Goal: Task Accomplishment & Management: Use online tool/utility

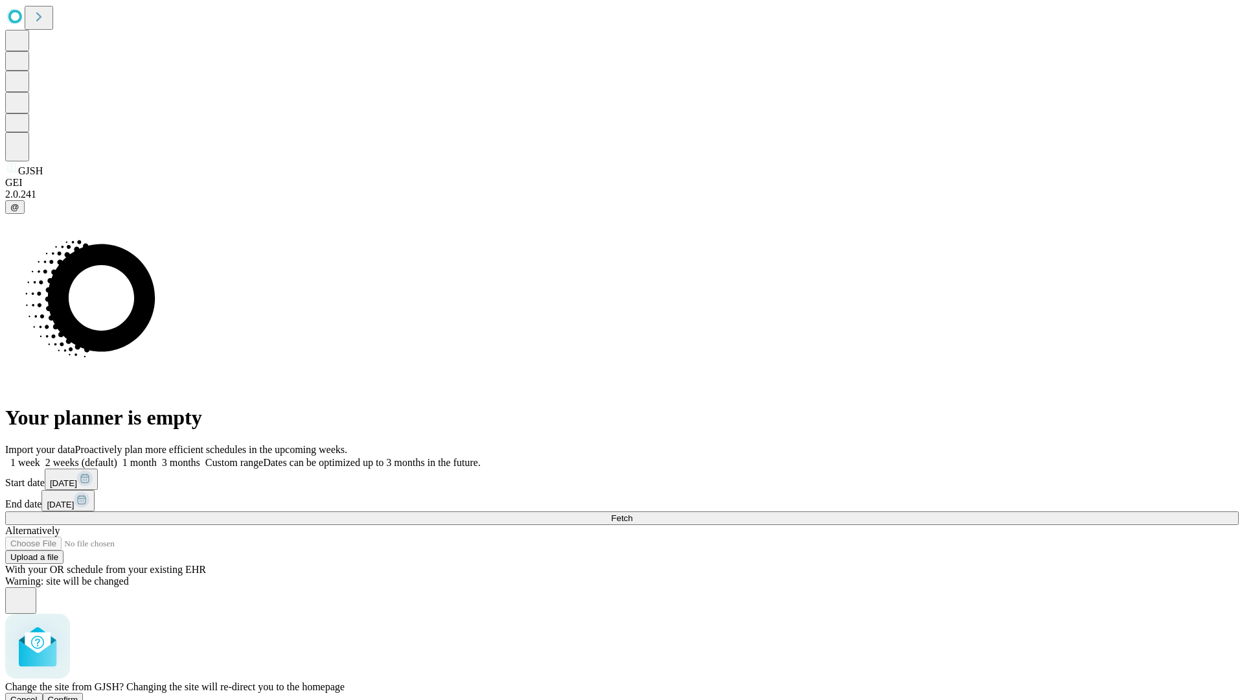
click at [78, 695] on span "Confirm" at bounding box center [63, 700] width 30 height 10
click at [40, 457] on label "1 week" at bounding box center [22, 462] width 35 height 11
click at [632, 513] on span "Fetch" at bounding box center [621, 518] width 21 height 10
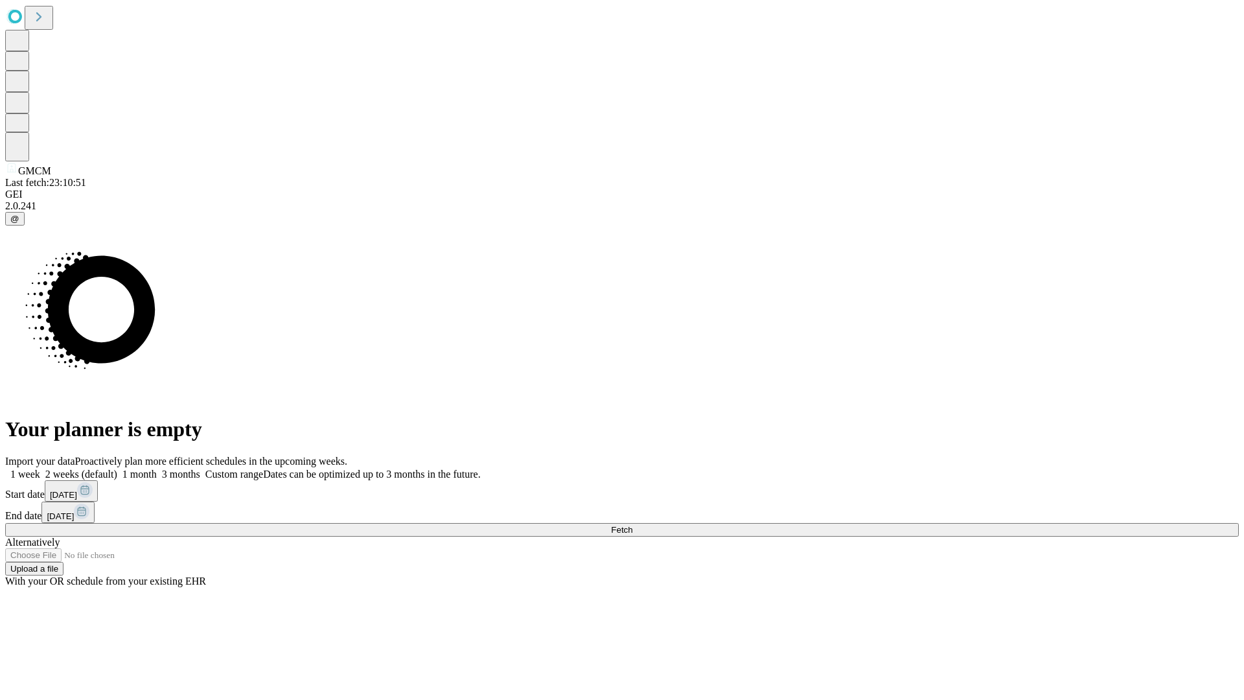
click at [40, 469] on label "1 week" at bounding box center [22, 474] width 35 height 11
click at [632, 525] on span "Fetch" at bounding box center [621, 530] width 21 height 10
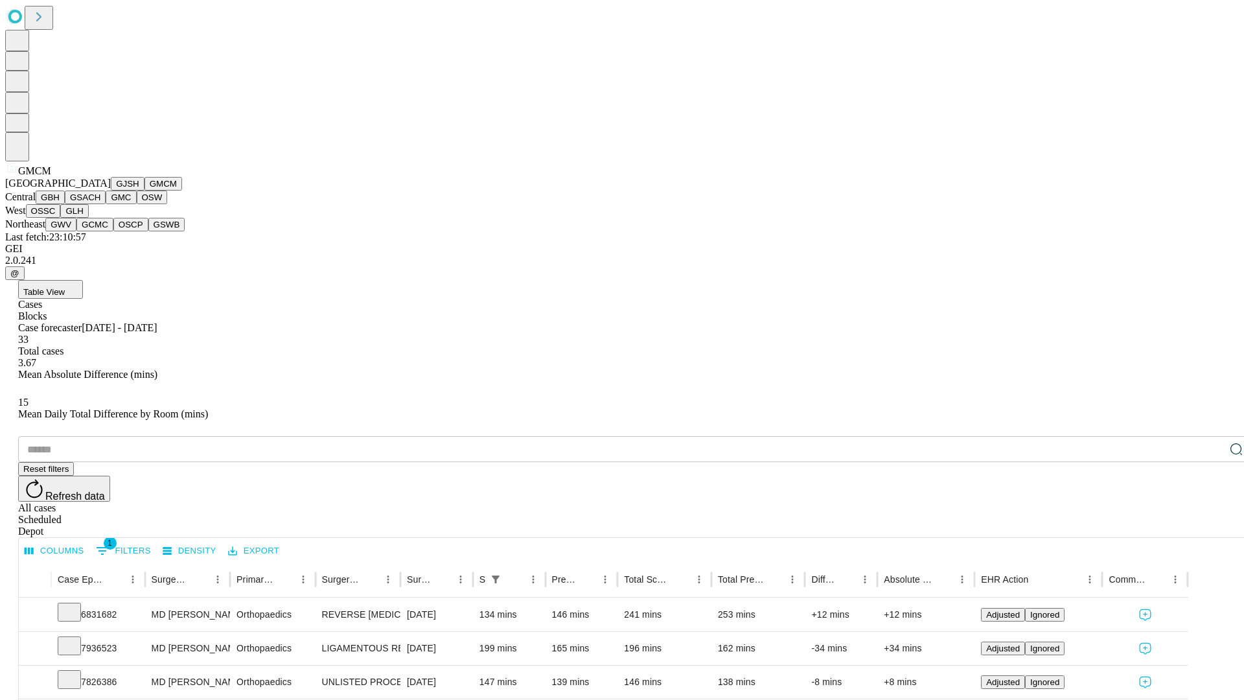
click at [65, 204] on button "GBH" at bounding box center [50, 198] width 29 height 14
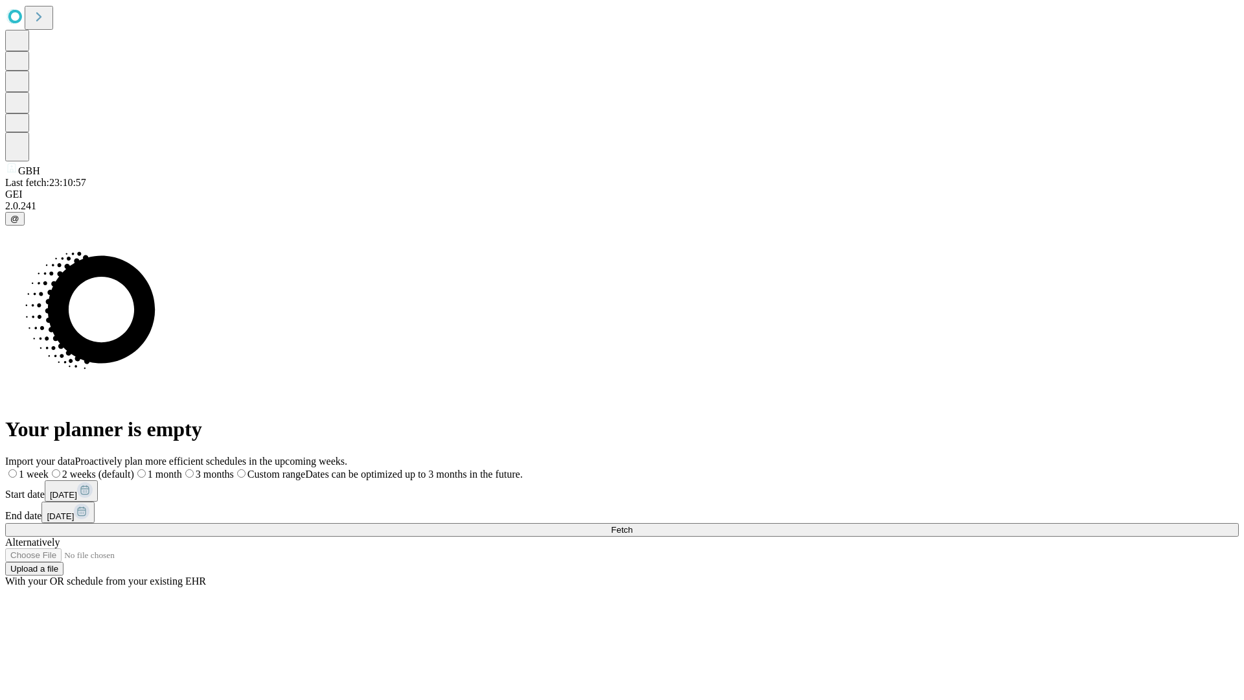
click at [49, 469] on label "1 week" at bounding box center [26, 474] width 43 height 11
click at [632, 525] on span "Fetch" at bounding box center [621, 530] width 21 height 10
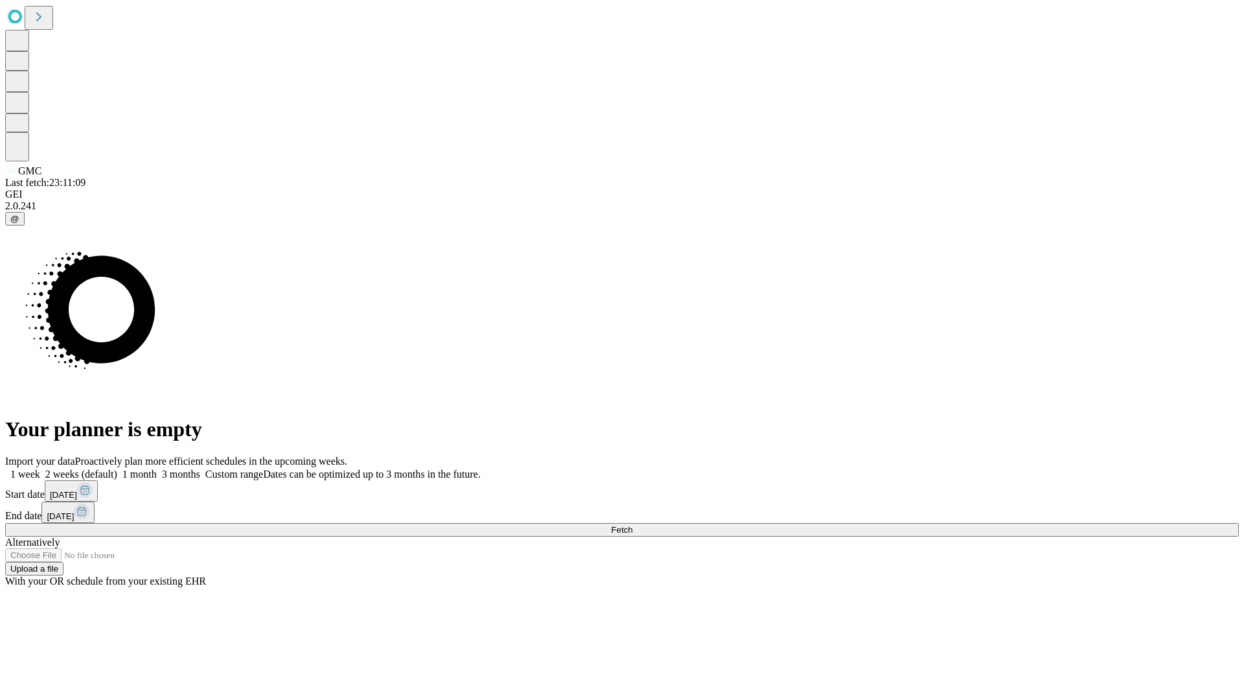
click at [40, 469] on label "1 week" at bounding box center [22, 474] width 35 height 11
click at [632, 525] on span "Fetch" at bounding box center [621, 530] width 21 height 10
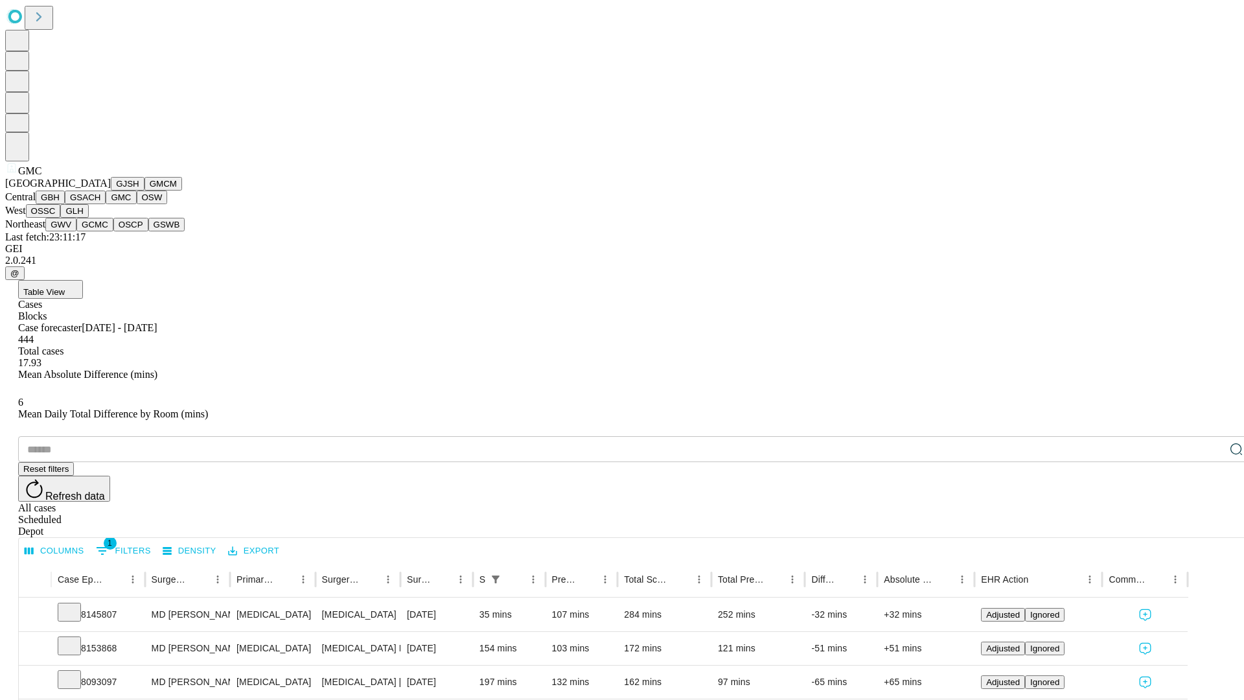
click at [137, 204] on button "OSW" at bounding box center [152, 198] width 31 height 14
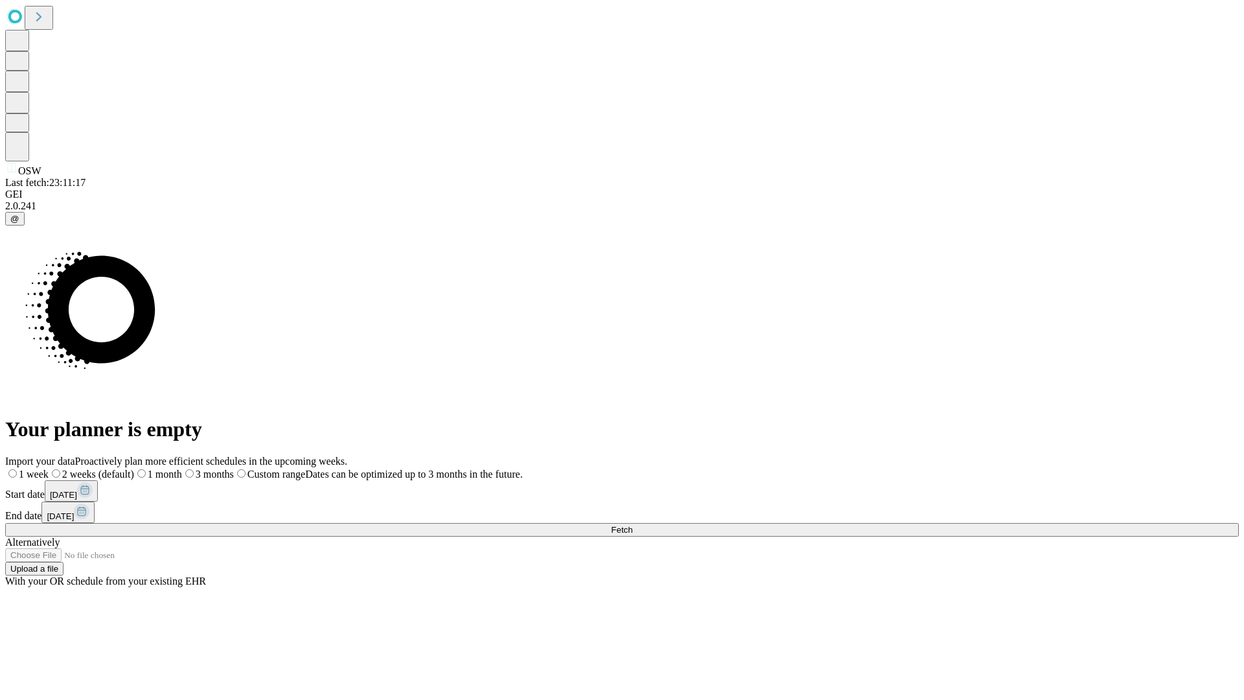
click at [49, 469] on label "1 week" at bounding box center [26, 474] width 43 height 11
click at [632, 525] on span "Fetch" at bounding box center [621, 530] width 21 height 10
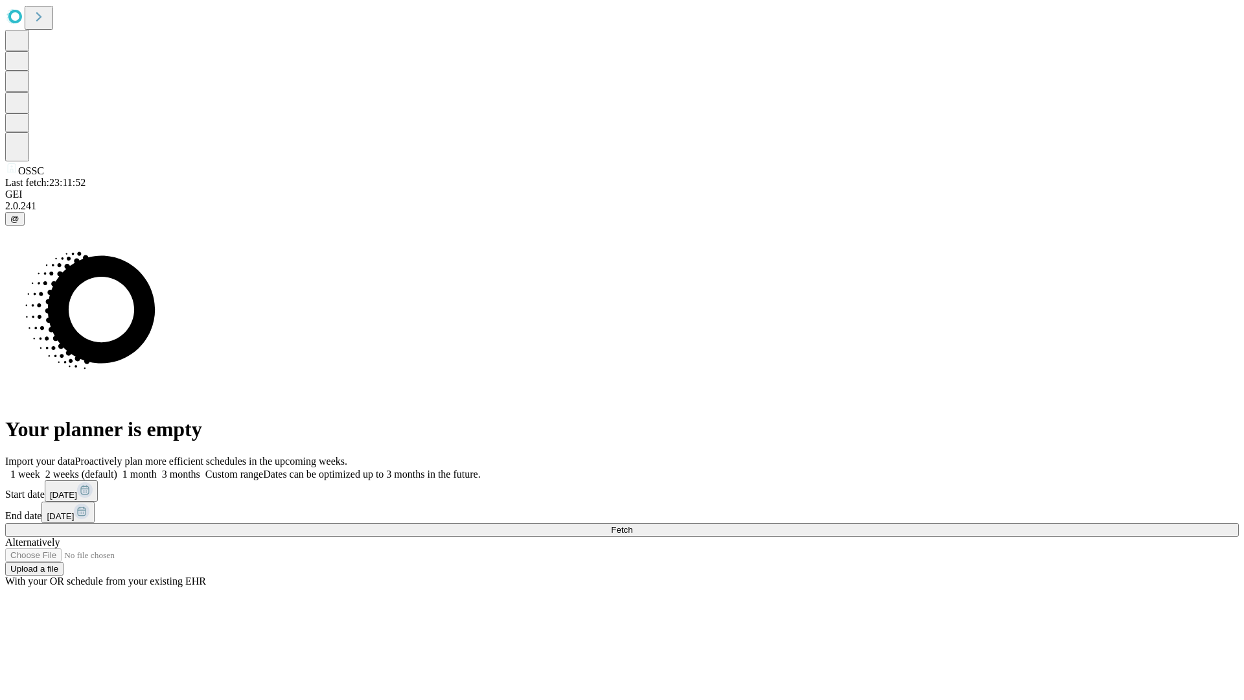
click at [40, 469] on label "1 week" at bounding box center [22, 474] width 35 height 11
click at [632, 525] on span "Fetch" at bounding box center [621, 530] width 21 height 10
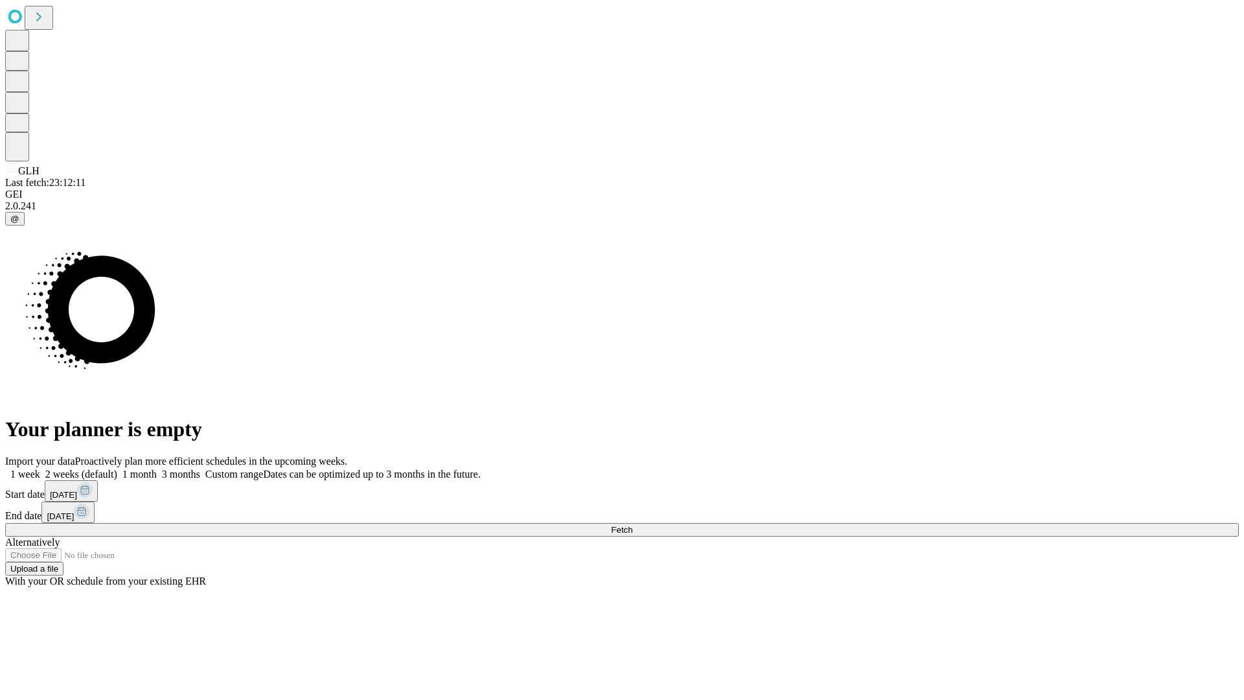
click at [40, 469] on label "1 week" at bounding box center [22, 474] width 35 height 11
click at [632, 525] on span "Fetch" at bounding box center [621, 530] width 21 height 10
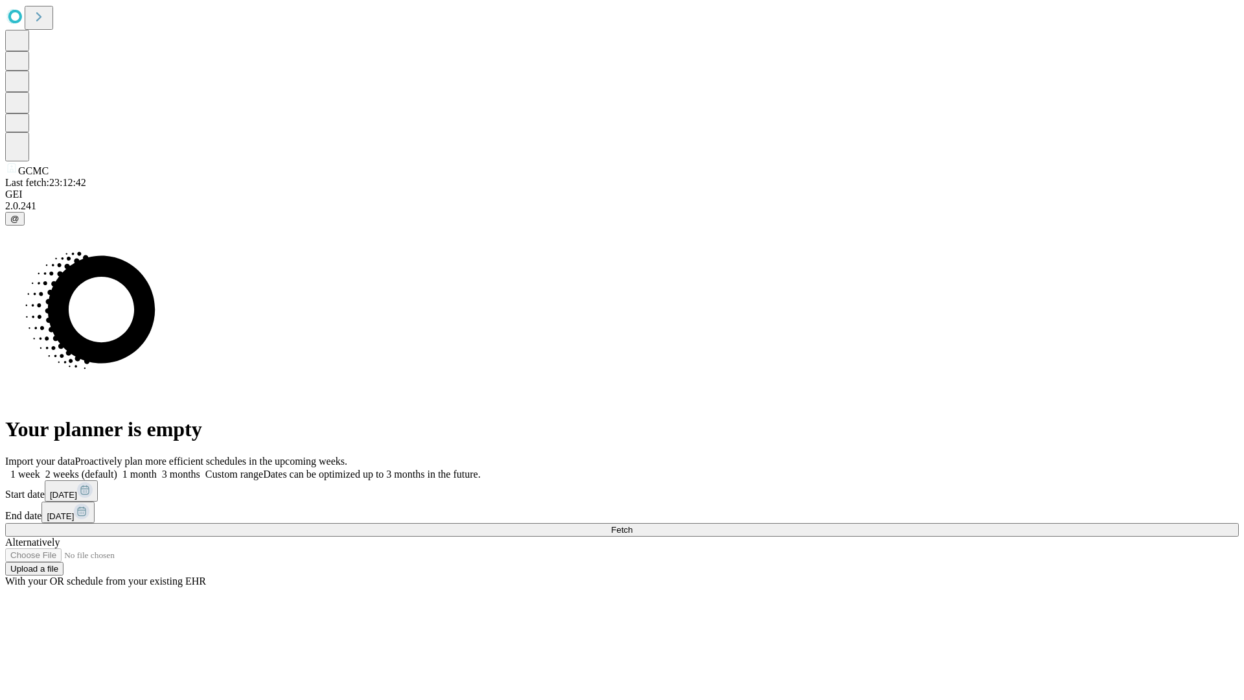
click at [632, 525] on span "Fetch" at bounding box center [621, 530] width 21 height 10
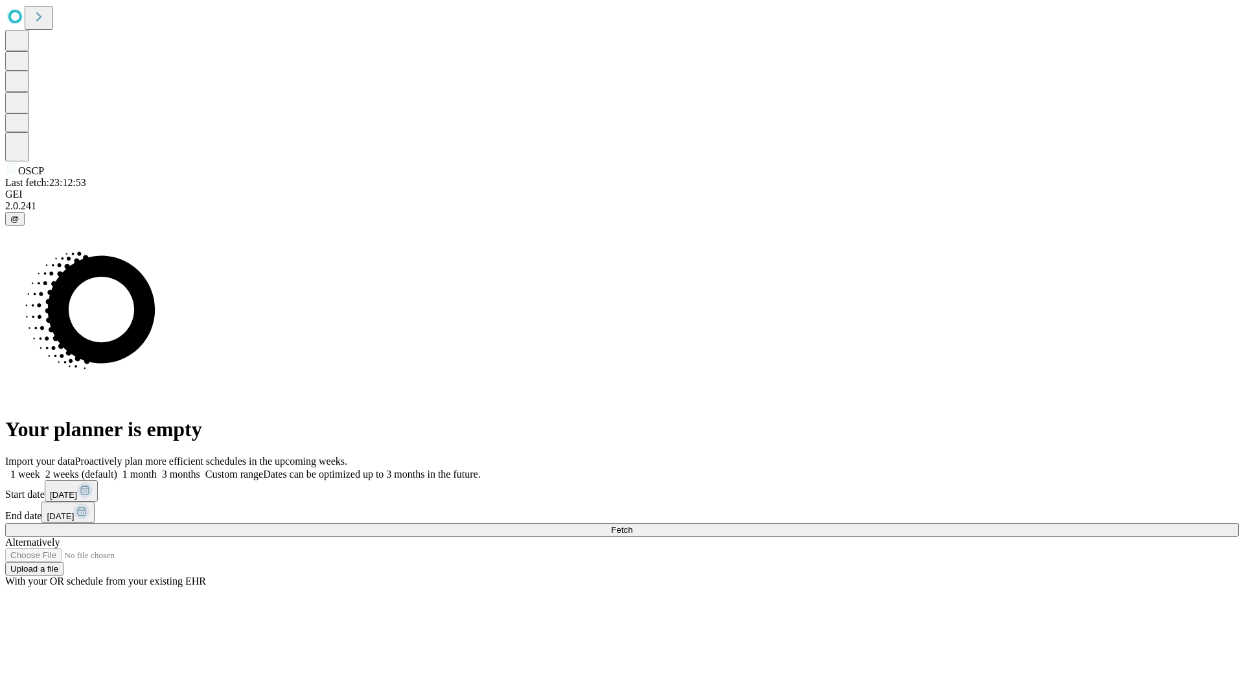
click at [40, 469] on label "1 week" at bounding box center [22, 474] width 35 height 11
click at [632, 525] on span "Fetch" at bounding box center [621, 530] width 21 height 10
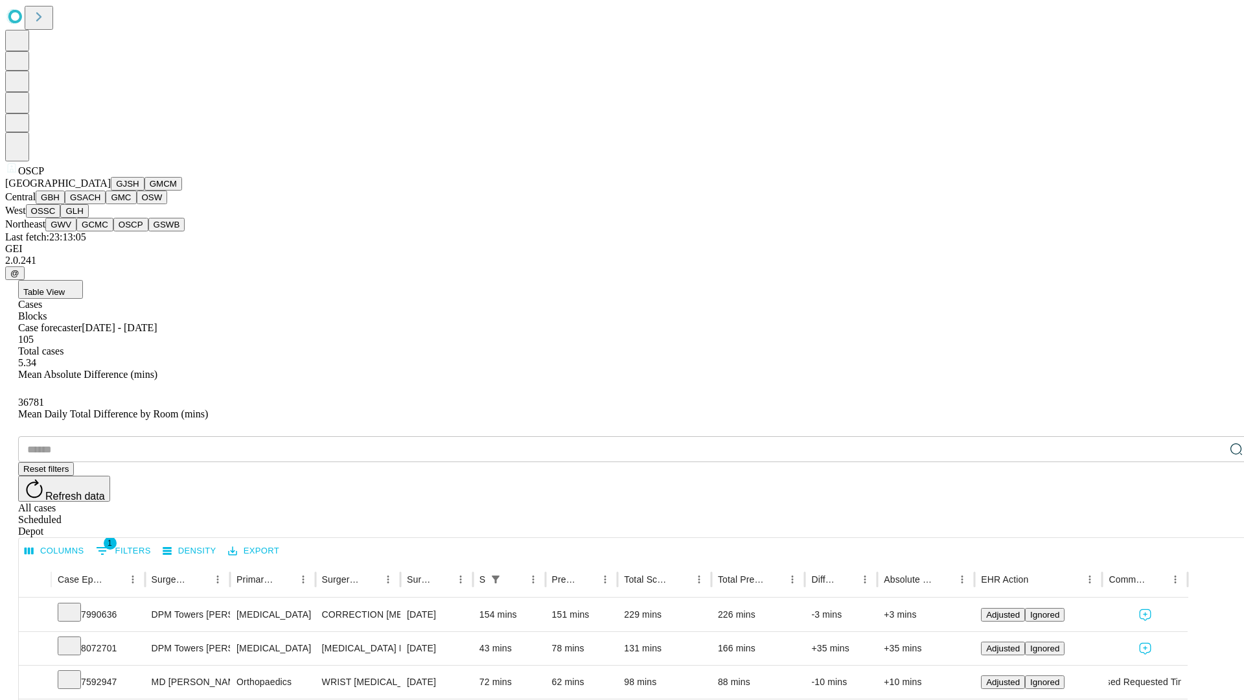
click at [148, 231] on button "GSWB" at bounding box center [166, 225] width 37 height 14
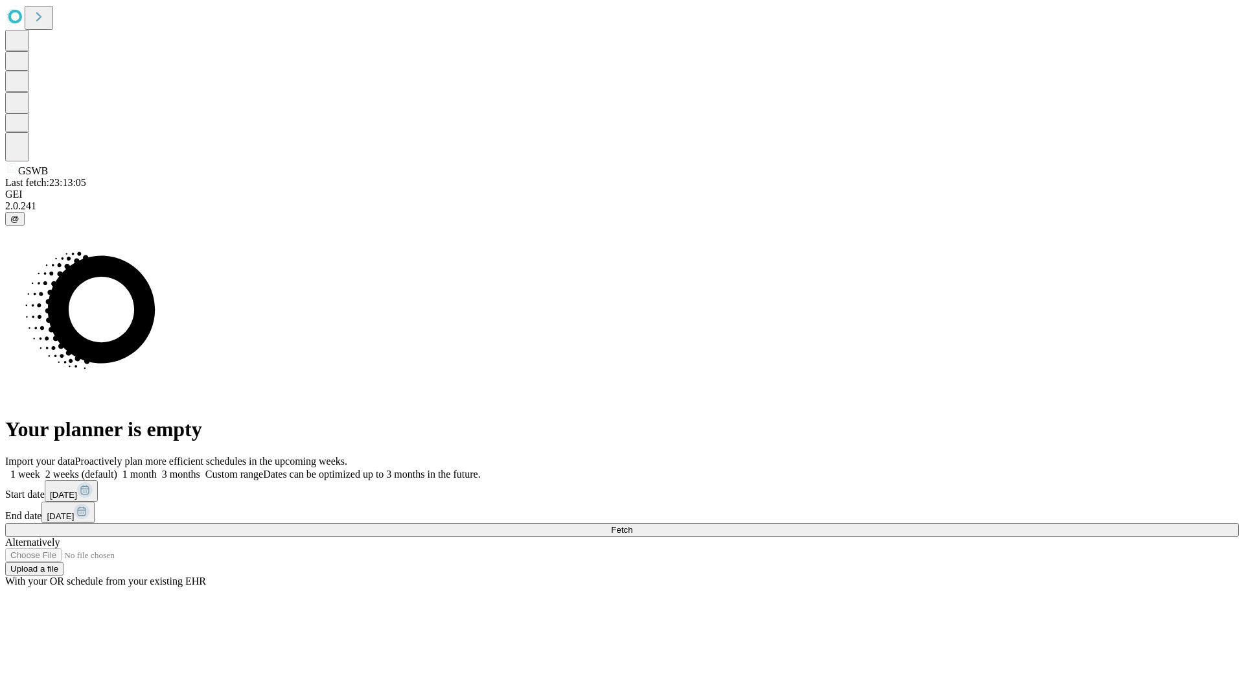
click at [40, 469] on label "1 week" at bounding box center [22, 474] width 35 height 11
click at [632, 525] on span "Fetch" at bounding box center [621, 530] width 21 height 10
